Goal: Check status: Check status

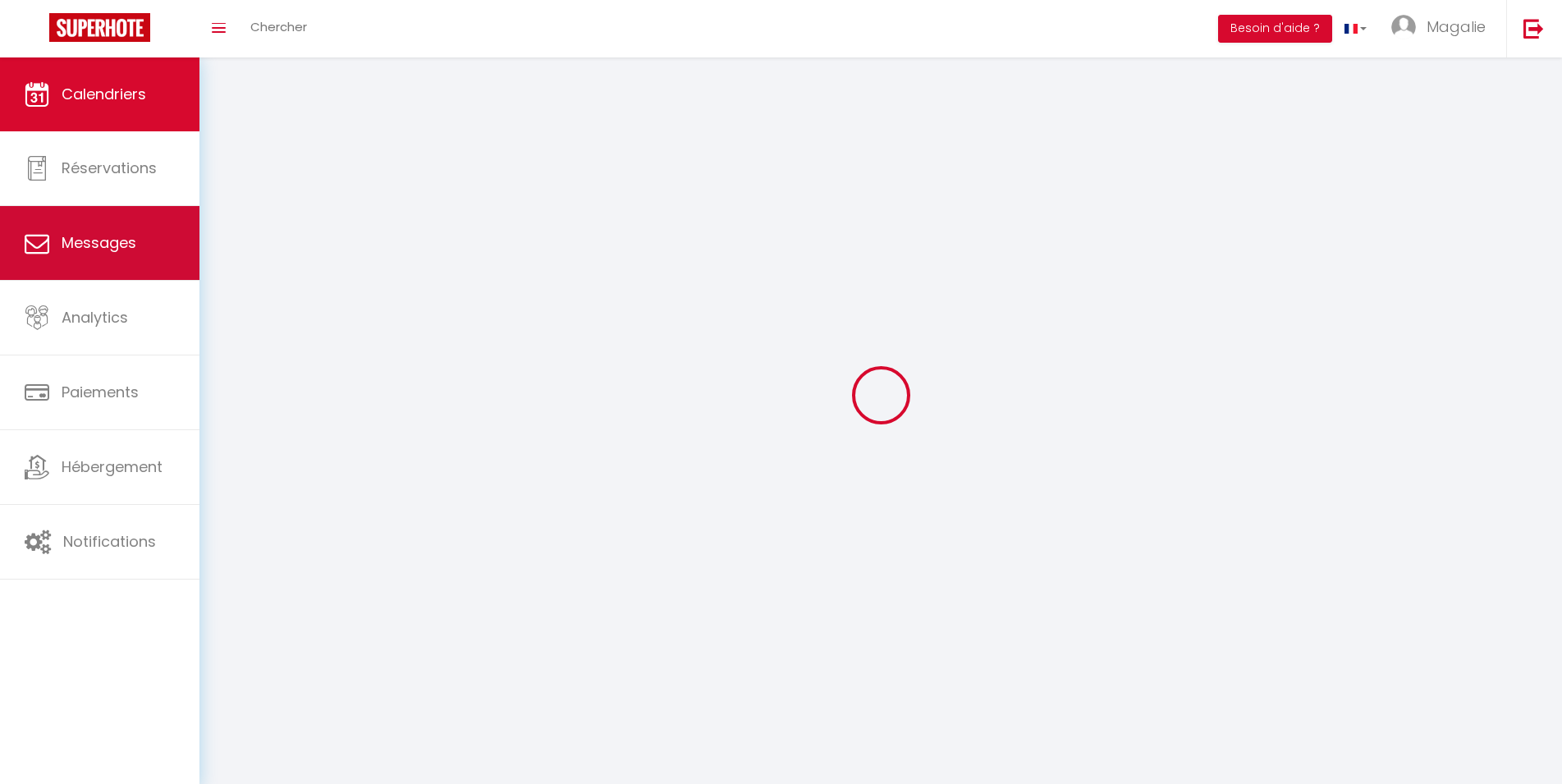
select select
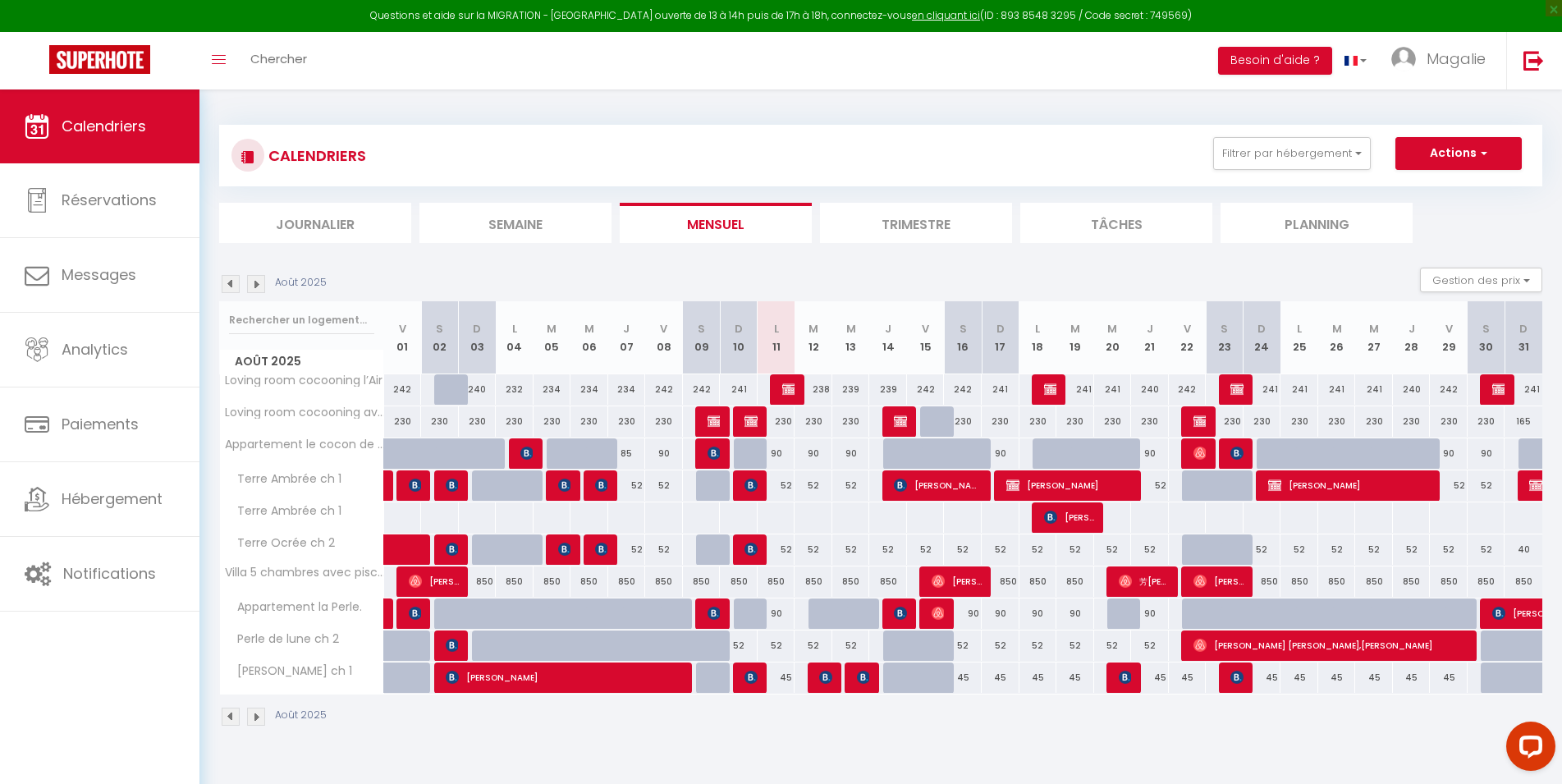
click at [787, 384] on img at bounding box center [789, 389] width 13 height 13
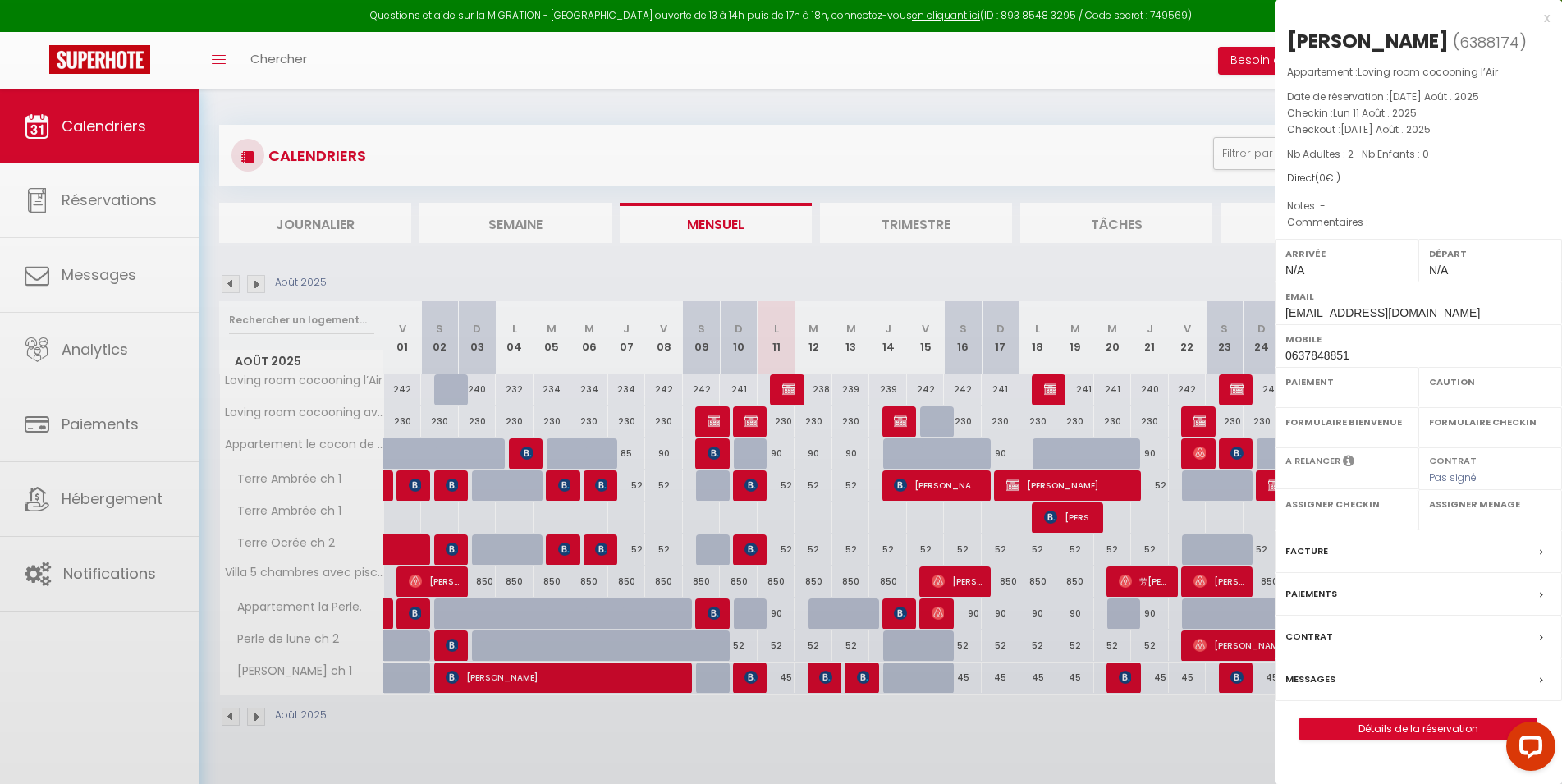
select select "OK"
select select "KO"
select select "0"
select select "1"
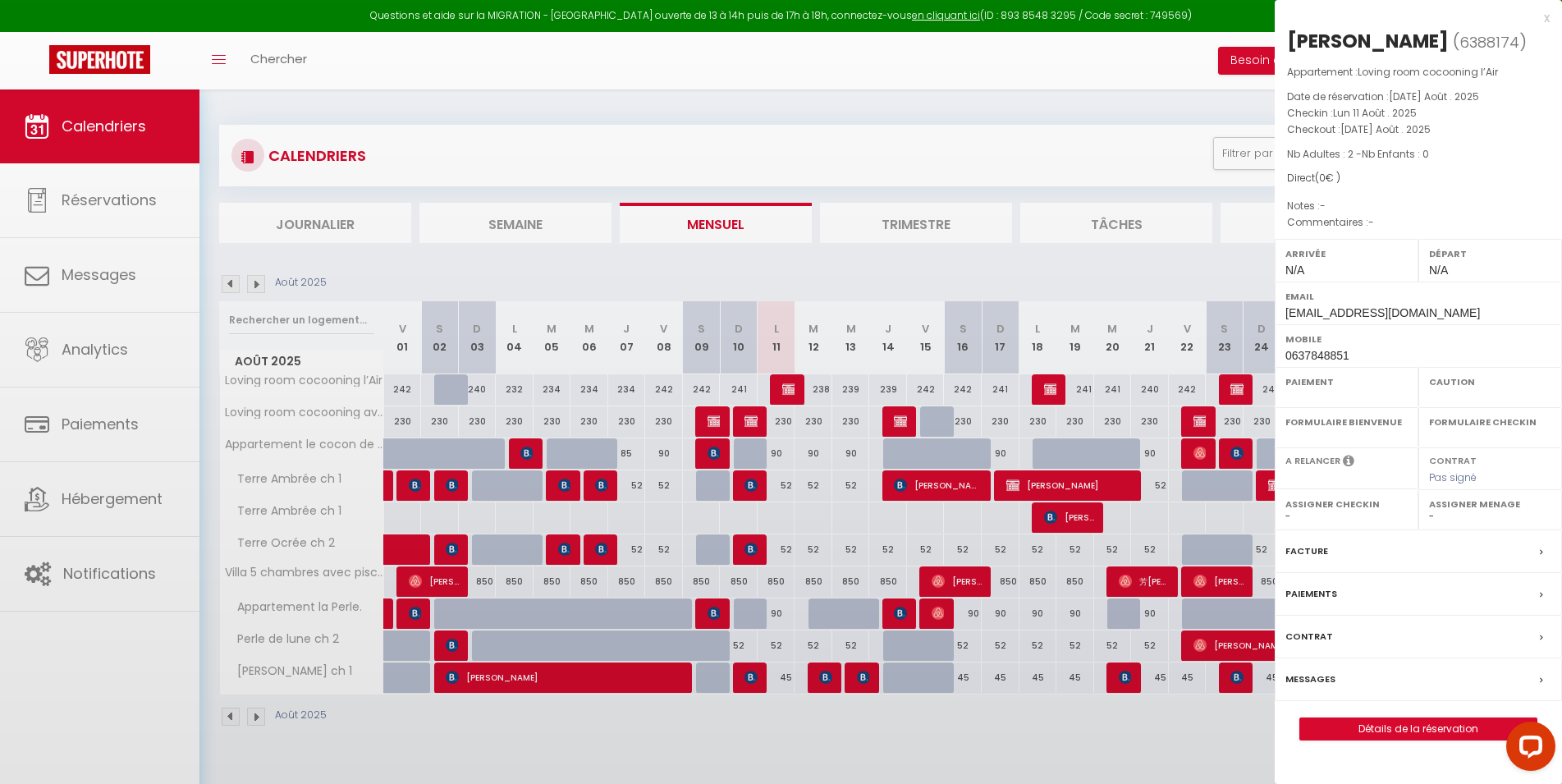
select select
select select "20819"
